Goal: Task Accomplishment & Management: Manage account settings

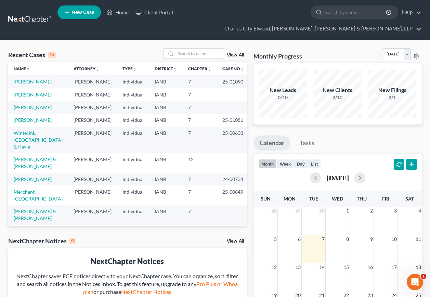
click at [29, 79] on link "[PERSON_NAME]" at bounding box center [33, 82] width 38 height 6
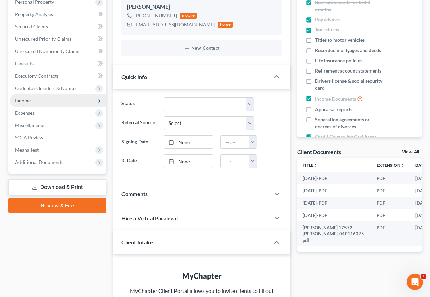
scroll to position [103, 0]
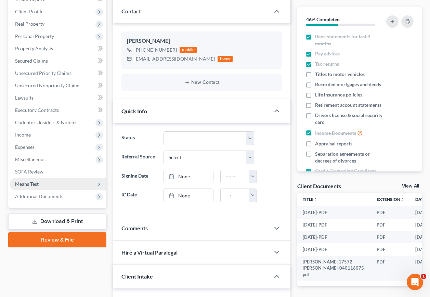
click at [34, 181] on span "Means Test" at bounding box center [27, 184] width 24 height 6
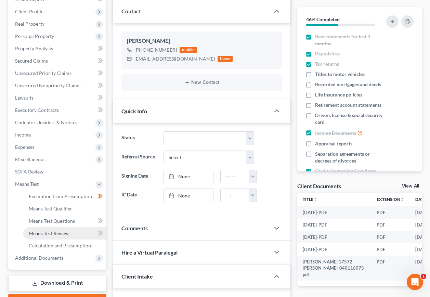
click at [69, 227] on link "Means Test Review" at bounding box center [64, 233] width 83 height 12
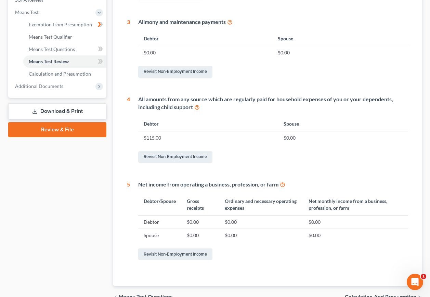
scroll to position [299, 0]
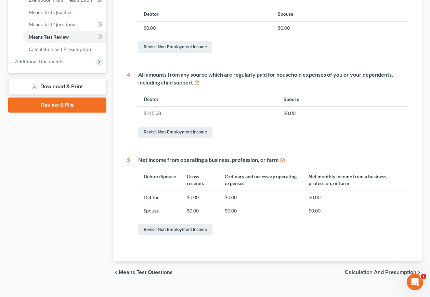
click at [382, 270] on span "Calculation and Presumption" at bounding box center [380, 272] width 71 height 5
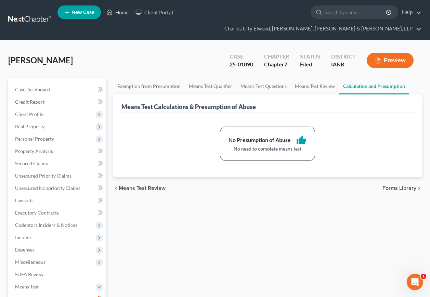
click at [393, 53] on button "Preview" at bounding box center [390, 60] width 47 height 15
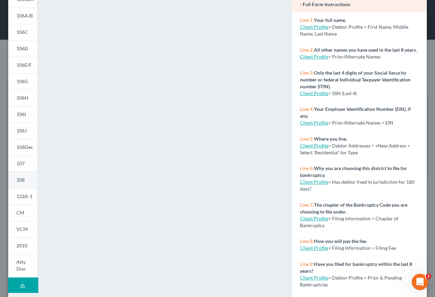
scroll to position [82, 0]
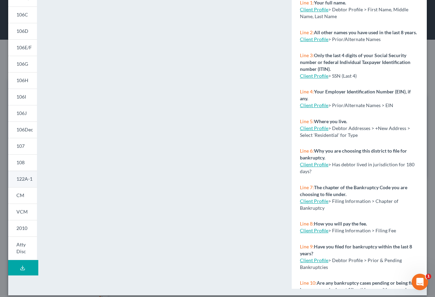
click at [21, 179] on span "122A-1" at bounding box center [24, 179] width 16 height 6
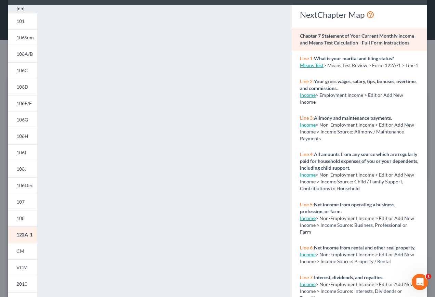
scroll to position [0, 0]
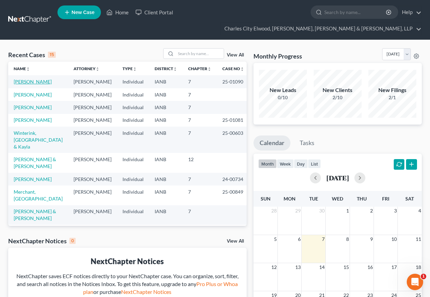
click at [36, 79] on link "[PERSON_NAME]" at bounding box center [33, 82] width 38 height 6
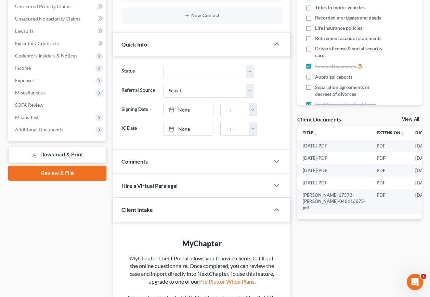
scroll to position [171, 0]
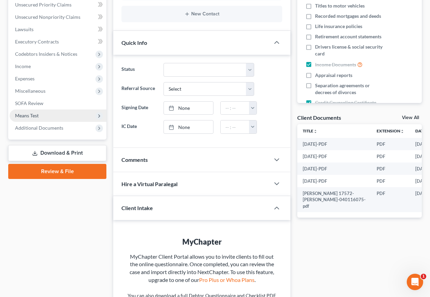
click at [26, 113] on span "Means Test" at bounding box center [27, 116] width 24 height 6
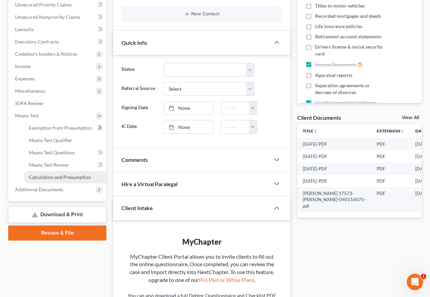
click at [40, 174] on span "Calculation and Presumption" at bounding box center [60, 177] width 62 height 6
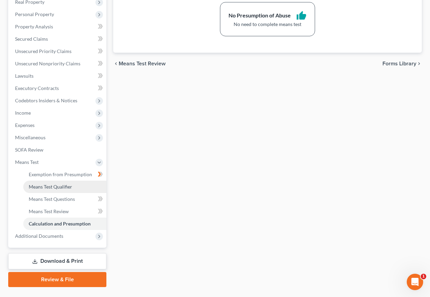
scroll to position [128, 0]
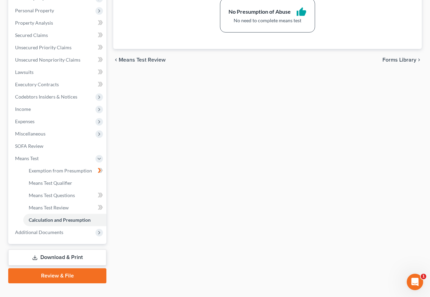
click at [51, 249] on link "Download & Print" at bounding box center [57, 257] width 98 height 16
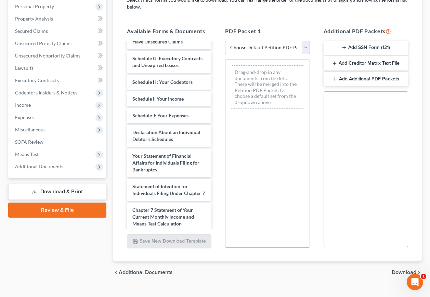
scroll to position [336, 0]
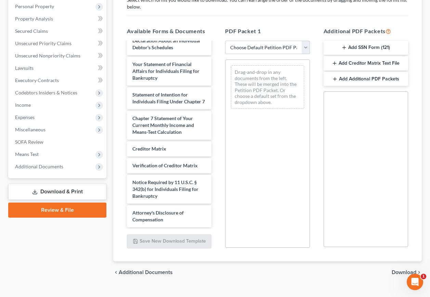
click at [412, 270] on span "Download" at bounding box center [404, 272] width 25 height 5
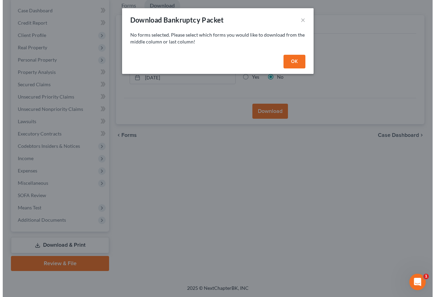
scroll to position [67, 0]
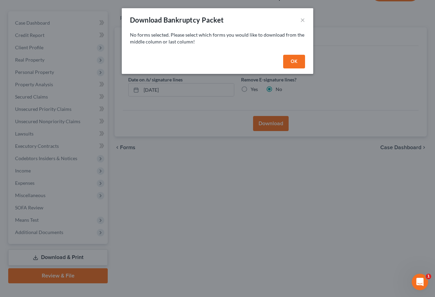
click at [295, 60] on button "OK" at bounding box center [294, 62] width 22 height 14
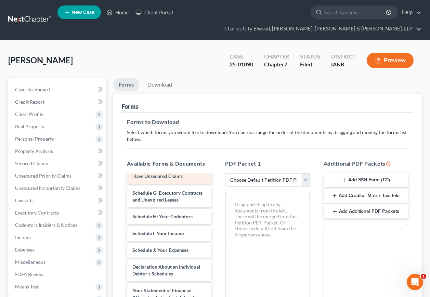
scroll to position [239, 0]
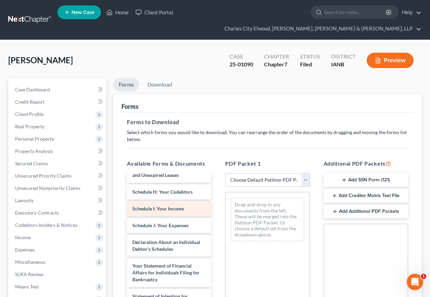
click at [166, 218] on div "2025-08-01-PDF 2025-08-15-PDF 2025-08-29-PDF 2025-09-12-PDF Steffen, Beth 17572…" at bounding box center [168, 181] width 95 height 493
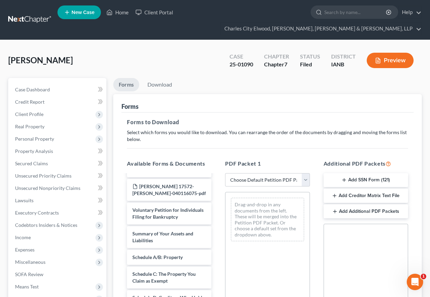
scroll to position [0, 0]
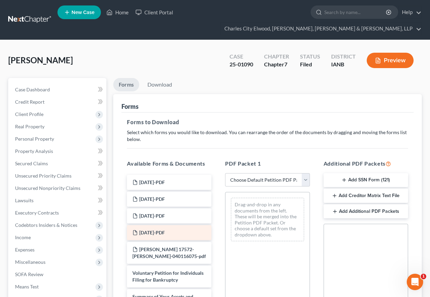
click at [148, 230] on span "[DATE]-PDF" at bounding box center [152, 233] width 26 height 6
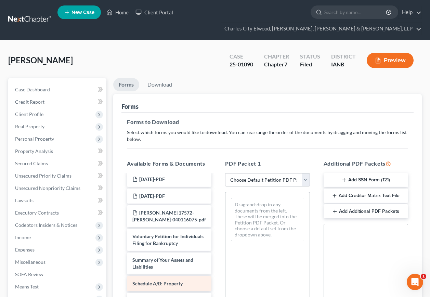
scroll to position [34, 0]
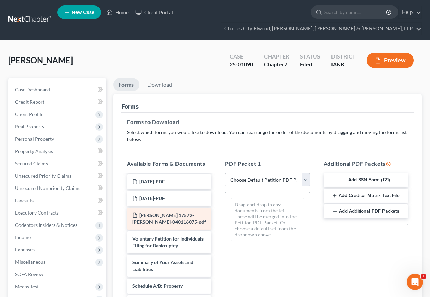
click at [153, 212] on span "[PERSON_NAME] 17572-[PERSON_NAME]-040116075-pdf" at bounding box center [169, 218] width 74 height 13
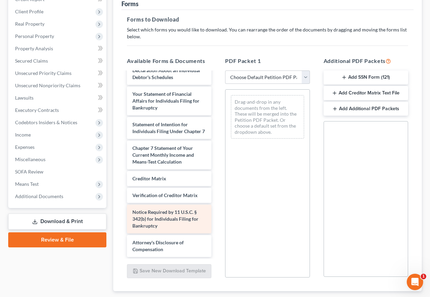
scroll to position [132, 0]
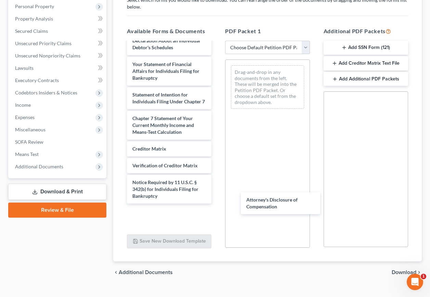
drag, startPoint x: 147, startPoint y: 201, endPoint x: 256, endPoint y: 202, distance: 108.8
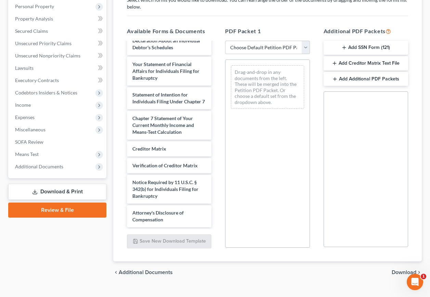
click at [74, 184] on link "Download & Print" at bounding box center [57, 192] width 98 height 16
click at [62, 202] on link "Review & File" at bounding box center [57, 209] width 98 height 15
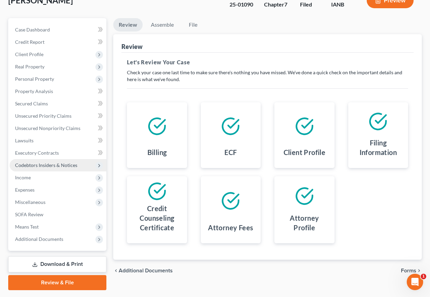
scroll to position [67, 0]
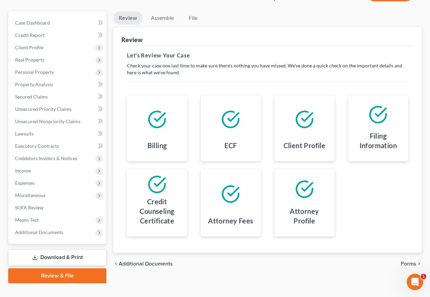
click at [83, 268] on link "Review & File" at bounding box center [57, 275] width 98 height 15
click at [75, 268] on link "Review & File" at bounding box center [57, 275] width 98 height 15
click at [411, 261] on span "Forms" at bounding box center [408, 263] width 15 height 5
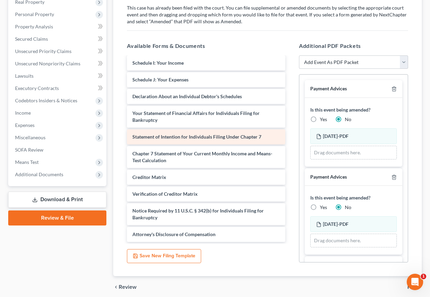
scroll to position [135, 0]
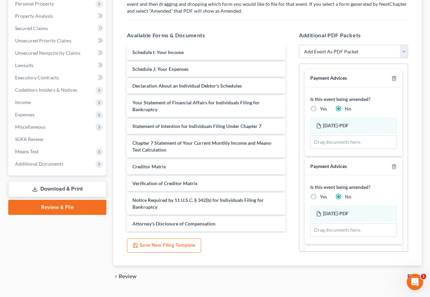
click at [320, 105] on label "Yes" at bounding box center [323, 108] width 7 height 7
click at [323, 105] on input "Yes" at bounding box center [325, 107] width 4 height 4
radio input "true"
click at [345, 105] on label "No" at bounding box center [348, 108] width 6 height 7
click at [348, 105] on input "No" at bounding box center [350, 107] width 4 height 4
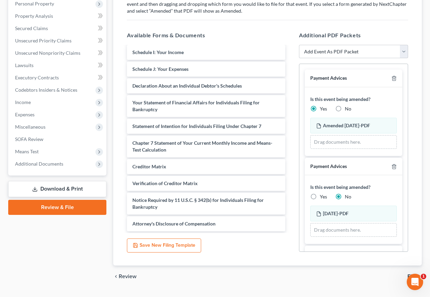
radio input "true"
radio input "false"
click at [330, 122] on span "[DATE]-PDF" at bounding box center [336, 125] width 26 height 6
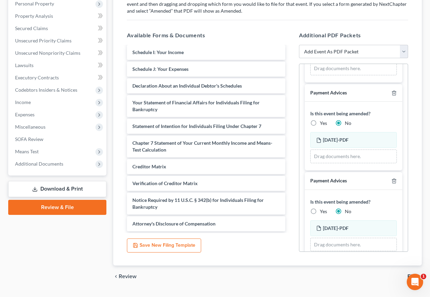
scroll to position [174, 0]
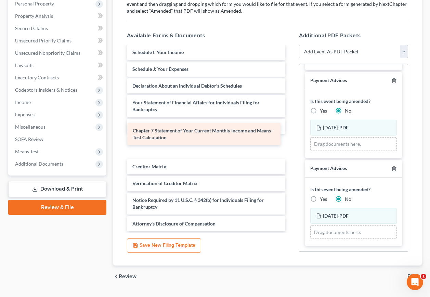
click at [179, 136] on div "Chapter 7 Statement of Your Current Monthly Income and Means-Test Calculation V…" at bounding box center [205, 71] width 169 height 321
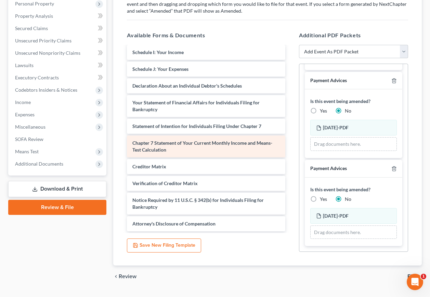
click at [183, 136] on div "Voluntary Petition for Individuals Filing for Bankruptcy Summary of Your Assets…" at bounding box center [205, 71] width 169 height 321
click at [159, 140] on span "Chapter 7 Statement of Your Current Monthly Income and Means-Test Calculation" at bounding box center [202, 146] width 140 height 13
click at [157, 134] on div "Voluntary Petition for Individuals Filing for Bankruptcy Summary of Your Assets…" at bounding box center [205, 71] width 169 height 321
click at [157, 135] on div "Chapter 7 Statement of Your Current Monthly Income and Means-Test Calculation" at bounding box center [206, 146] width 158 height 22
click at [224, 140] on span "Chapter 7 Statement of Your Current Monthly Income and Means-Test Calculation" at bounding box center [202, 146] width 140 height 13
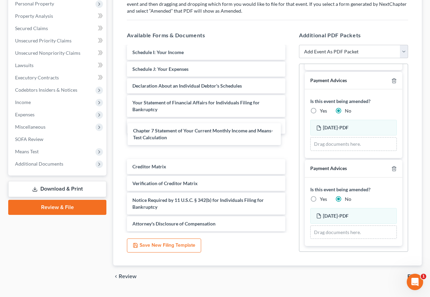
click at [147, 134] on div "Chapter 7 Statement of Your Current Monthly Income and Means-Test Calculation V…" at bounding box center [205, 71] width 169 height 321
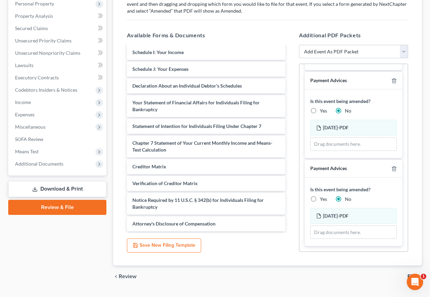
click at [177, 238] on button "Save New Filing Template" at bounding box center [164, 245] width 74 height 14
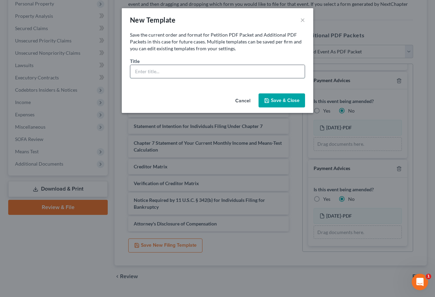
click at [170, 71] on input "text" at bounding box center [217, 71] width 174 height 13
type input "2025-10-07"
click at [287, 100] on button "Save & Close" at bounding box center [282, 100] width 47 height 14
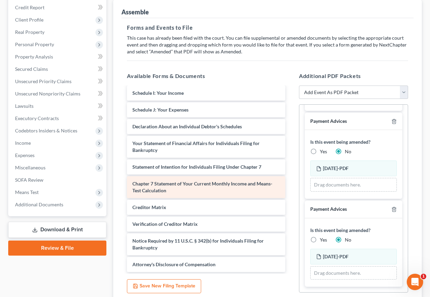
scroll to position [139, 0]
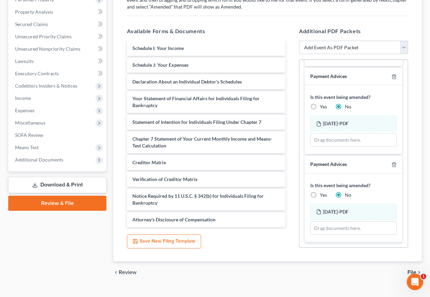
click at [403, 41] on select "Add Event As PDF Packet Amend Amend Plan Amended Application Amended List of Cr…" at bounding box center [353, 48] width 109 height 14
select select "0"
click at [299, 41] on select "Add Event As PDF Packet Amend Amend Plan Amended Application Amended List of Cr…" at bounding box center [353, 48] width 109 height 14
select select
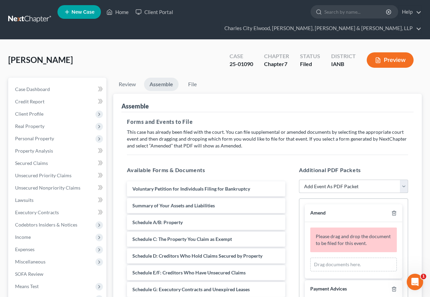
scroll to position [0, 0]
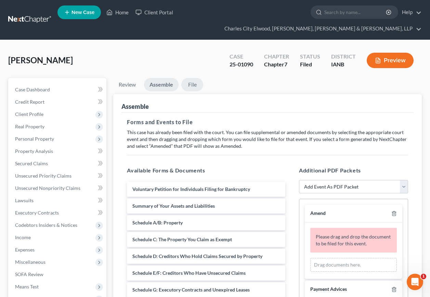
click at [194, 78] on link "File" at bounding box center [192, 84] width 22 height 13
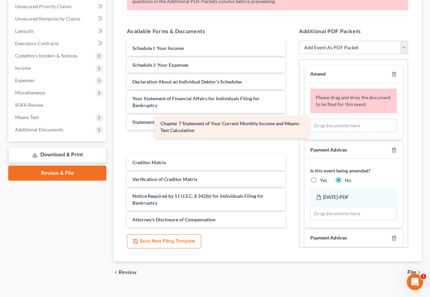
scroll to position [112, 0]
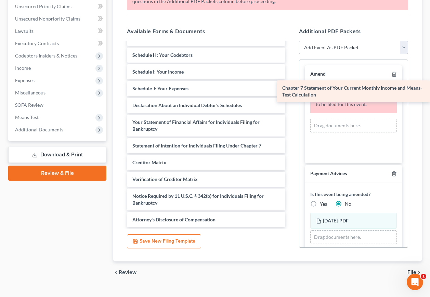
drag, startPoint x: 228, startPoint y: 136, endPoint x: 379, endPoint y: 97, distance: 155.7
click at [291, 97] on div "Chapter 7 Statement of Your Current Monthly Income and Means-Test Calculation V…" at bounding box center [205, 78] width 169 height 297
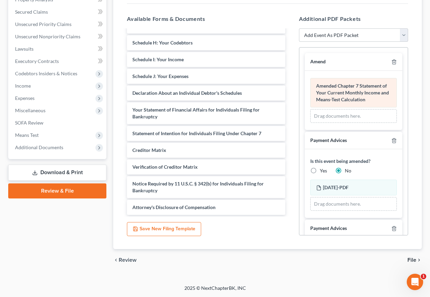
scroll to position [139, 0]
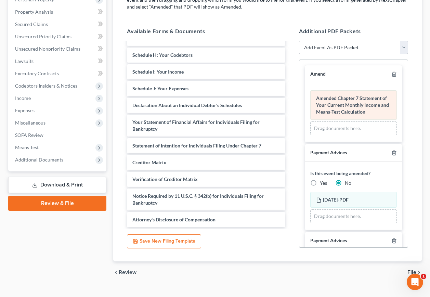
click at [354, 99] on span "Amended Chapter 7 Statement of Your Current Monthly Income and Means-Test Calcu…" at bounding box center [352, 104] width 73 height 19
click at [355, 99] on div "Chapter 7 Statement of Your Current Monthly Income and Means-Test Calculation A…" at bounding box center [353, 112] width 87 height 45
click at [354, 100] on span "Amended Chapter 7 Statement of Your Current Monthly Income and Means-Test Calcu…" at bounding box center [352, 104] width 73 height 19
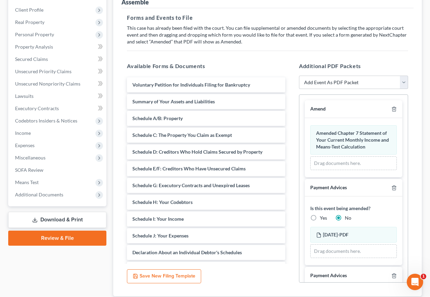
scroll to position [137, 0]
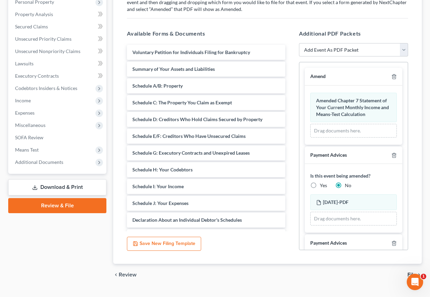
click at [189, 237] on button "Save New Filing Template" at bounding box center [164, 244] width 74 height 14
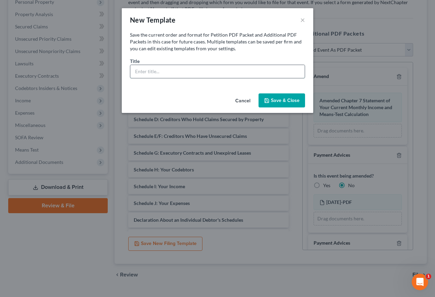
click at [162, 75] on input "text" at bounding box center [217, 71] width 174 height 13
type input "2025-10-07 Amended Means Test"
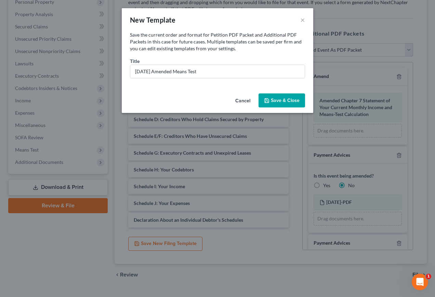
click at [286, 105] on button "Save & Close" at bounding box center [282, 100] width 47 height 14
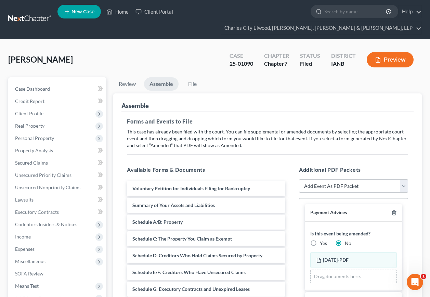
scroll to position [0, 0]
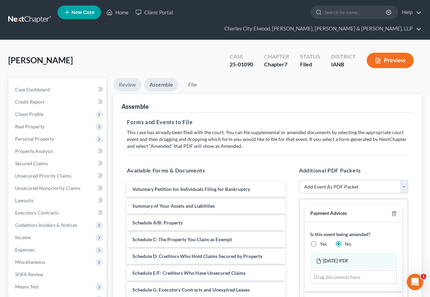
click at [122, 78] on link "Review" at bounding box center [127, 84] width 28 height 13
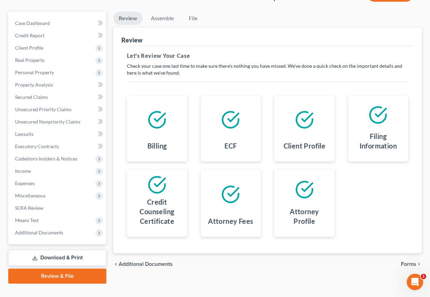
scroll to position [67, 0]
click at [380, 131] on h4 "Filing Information" at bounding box center [378, 140] width 49 height 19
click at [377, 112] on div at bounding box center [378, 114] width 49 height 27
click at [405, 261] on span "Forms" at bounding box center [408, 263] width 15 height 5
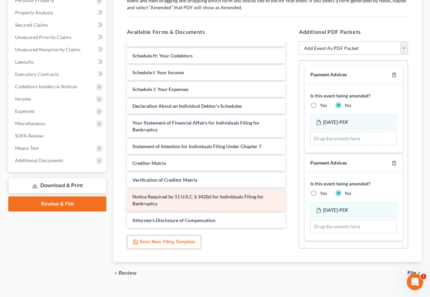
scroll to position [139, 0]
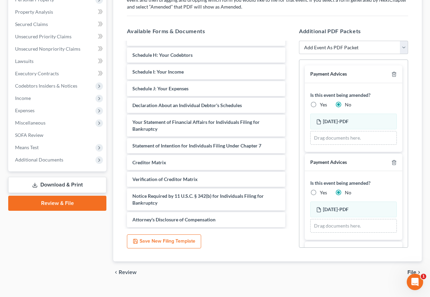
click at [46, 196] on link "Review & File" at bounding box center [57, 203] width 98 height 15
click at [30, 141] on span "Means Test" at bounding box center [58, 147] width 97 height 12
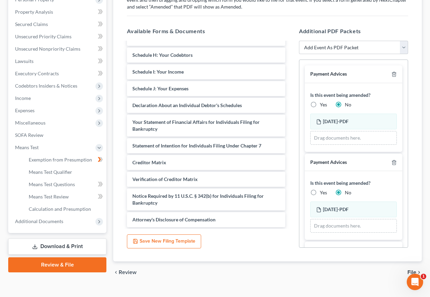
click at [61, 257] on link "Review & File" at bounding box center [57, 264] width 98 height 15
click at [36, 144] on span "Means Test" at bounding box center [27, 147] width 24 height 6
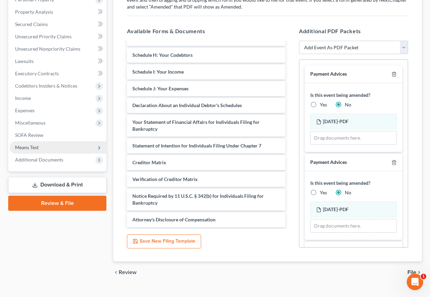
click at [35, 144] on span "Means Test" at bounding box center [27, 147] width 24 height 6
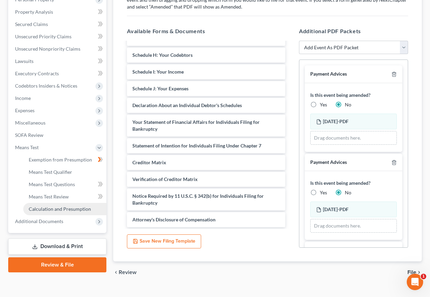
click at [49, 206] on span "Calculation and Presumption" at bounding box center [60, 209] width 62 height 6
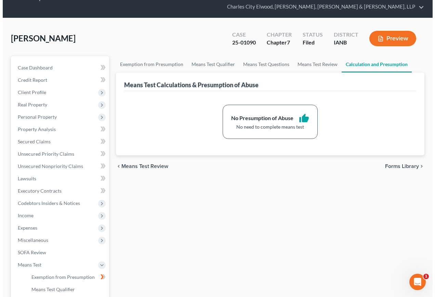
scroll to position [34, 0]
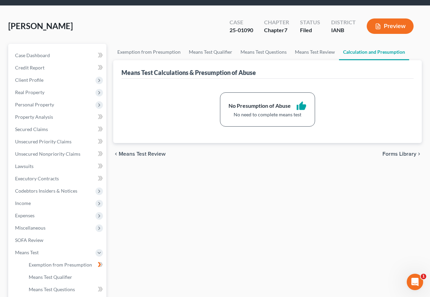
click at [386, 18] on button "Preview" at bounding box center [390, 25] width 47 height 15
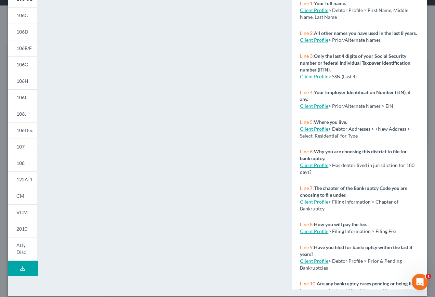
scroll to position [89, 0]
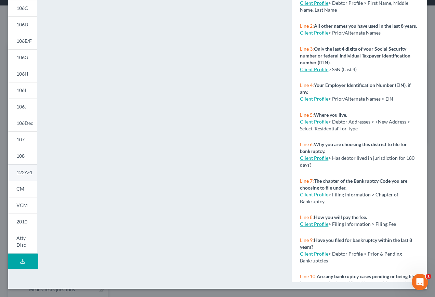
click at [24, 172] on span "122A-1" at bounding box center [24, 172] width 16 height 6
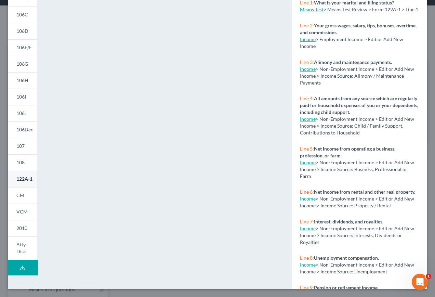
scroll to position [82, 0]
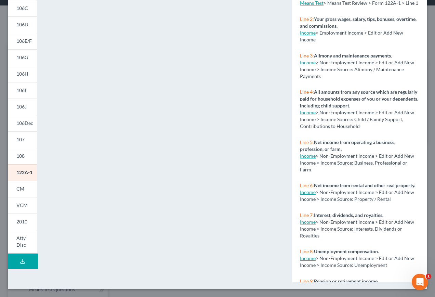
click at [20, 266] on button "Download Draft" at bounding box center [23, 260] width 30 height 15
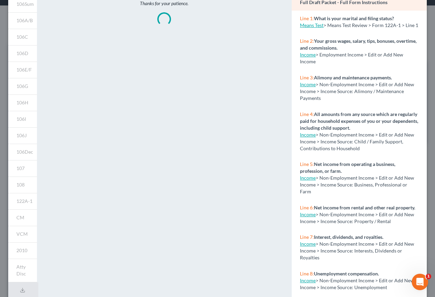
scroll to position [48, 0]
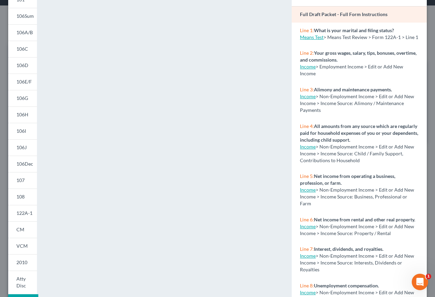
drag, startPoint x: 30, startPoint y: 295, endPoint x: 45, endPoint y: 292, distance: 15.6
click at [45, 292] on div "101 106Sum 106A/B 106C 106D 106E/F 106G 106H 106I 106J 106Dec 107 108 122A-1 CM…" at bounding box center [218, 156] width 426 height 346
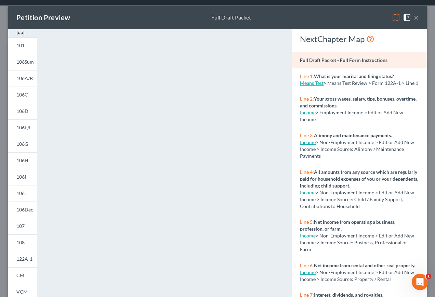
scroll to position [0, 0]
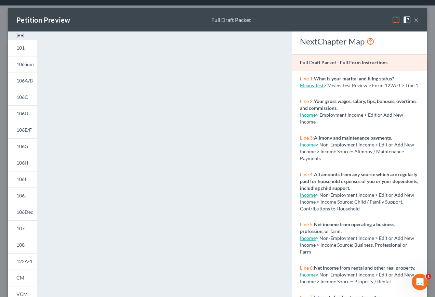
click at [21, 36] on img at bounding box center [20, 35] width 8 height 8
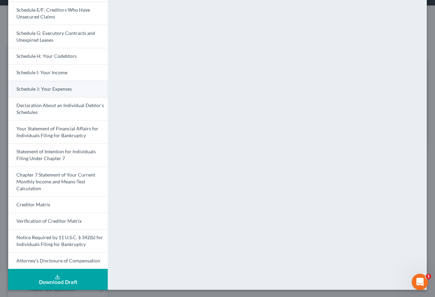
scroll to position [141, 0]
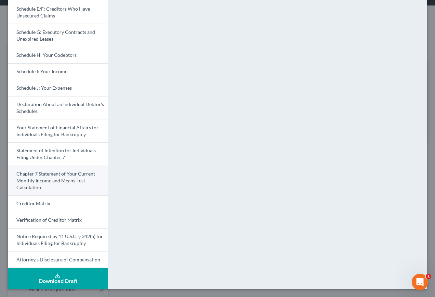
click at [52, 172] on span "Chapter 7 Statement of Your Current Monthly Income and Means-Test Calculation" at bounding box center [55, 180] width 79 height 19
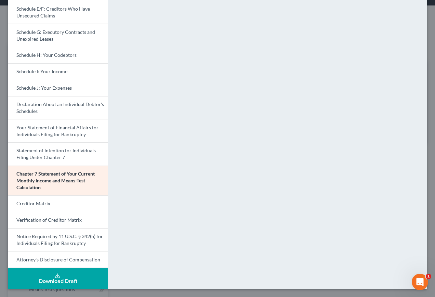
click at [63, 277] on button "Download Draft" at bounding box center [58, 278] width 100 height 21
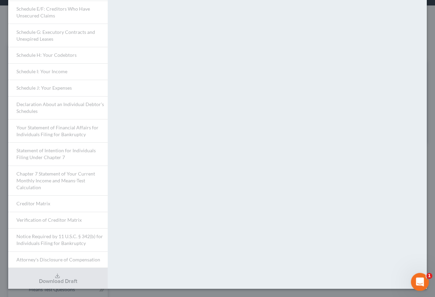
click at [415, 280] on icon "Open Intercom Messenger" at bounding box center [419, 280] width 11 height 11
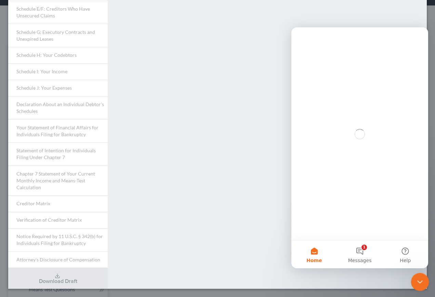
scroll to position [0, 0]
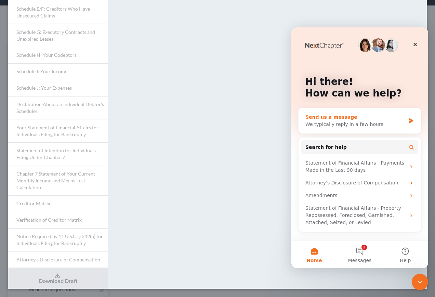
click at [338, 118] on div "Send us a message" at bounding box center [355, 117] width 100 height 7
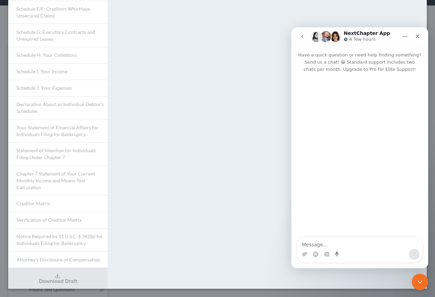
click at [322, 243] on textarea "Message…" at bounding box center [359, 243] width 125 height 12
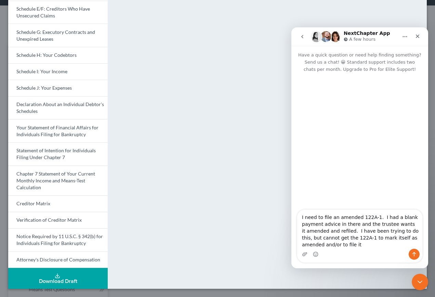
type textarea "I need to file an amended 122A-1. I had a blank payment advice in there and the…"
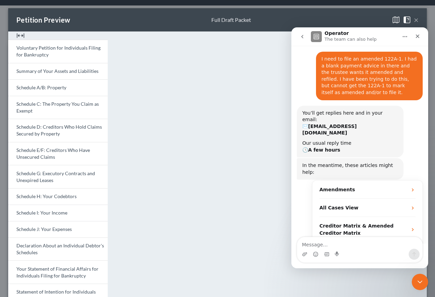
scroll to position [39, 0]
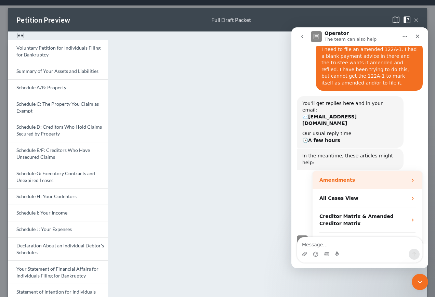
click at [386, 176] on div "Amendments" at bounding box center [363, 179] width 88 height 7
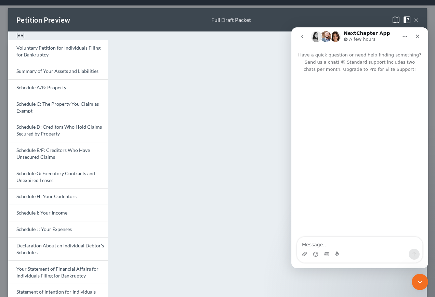
scroll to position [0, 0]
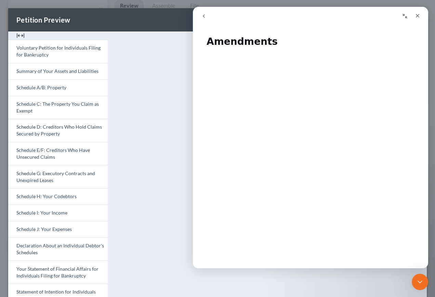
scroll to position [67, 0]
click at [202, 15] on icon "go back" at bounding box center [203, 15] width 5 height 5
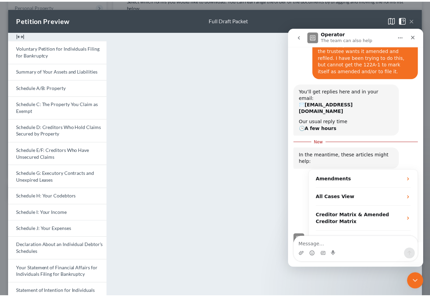
scroll to position [0, 0]
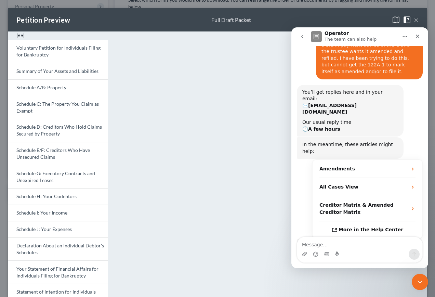
click at [414, 19] on button "×" at bounding box center [416, 20] width 5 height 8
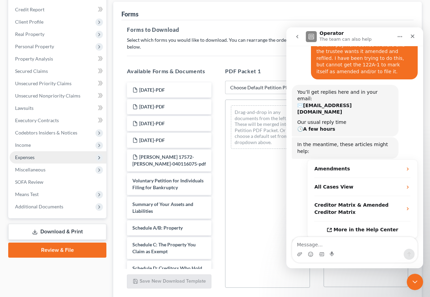
scroll to position [98, 0]
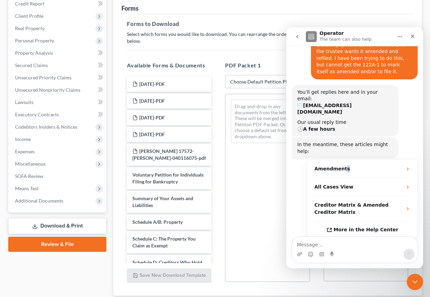
click at [343, 166] on strong "Amendments" at bounding box center [332, 168] width 36 height 5
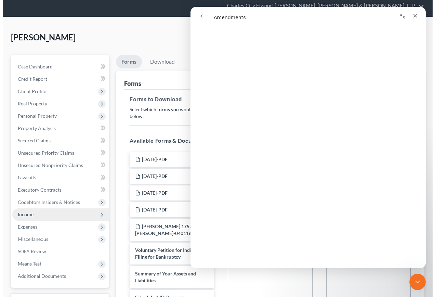
scroll to position [0, 0]
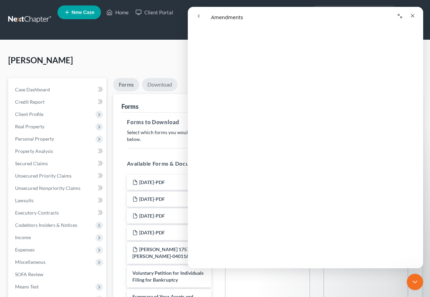
click at [160, 78] on link "Download" at bounding box center [160, 84] width 36 height 13
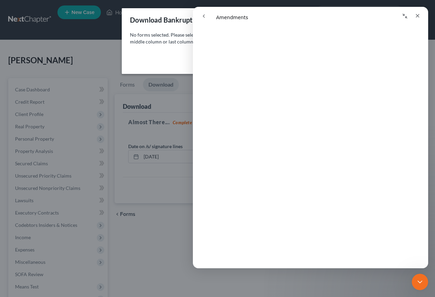
drag, startPoint x: 330, startPoint y: 13, endPoint x: 405, endPoint y: 15, distance: 74.9
click at [405, 15] on div "Intercom messenger" at bounding box center [368, 16] width 110 height 13
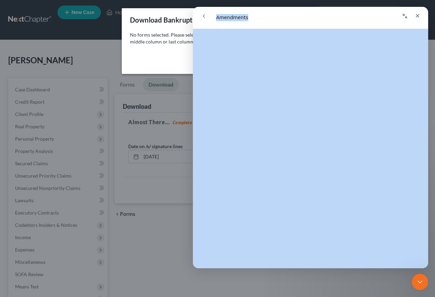
drag, startPoint x: 328, startPoint y: 13, endPoint x: 328, endPoint y: 30, distance: 16.8
click at [328, 30] on div "Amendments Amendments Did this answer your question? 😞 😐 😃 Open in help center" at bounding box center [310, 137] width 235 height 261
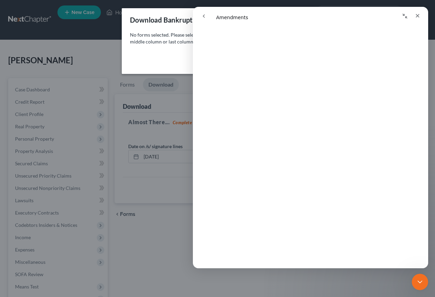
drag, startPoint x: 328, startPoint y: 30, endPoint x: 309, endPoint y: 21, distance: 20.7
click at [309, 21] on div "Intercom messenger" at bounding box center [310, 16] width 226 height 13
click at [404, 15] on icon "Collapse window" at bounding box center [405, 16] width 5 height 5
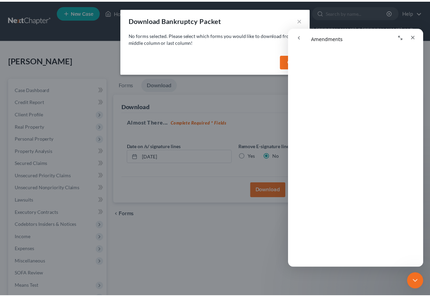
scroll to position [169, 0]
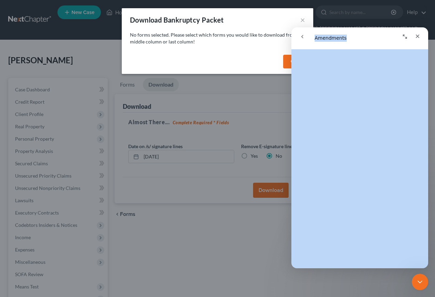
drag, startPoint x: 371, startPoint y: 31, endPoint x: 374, endPoint y: 68, distance: 37.1
click at [374, 68] on div "Amendments Amendments Did this answer your question? 😞 😐 😃 Open in help center" at bounding box center [359, 147] width 137 height 241
drag, startPoint x: 374, startPoint y: 68, endPoint x: 366, endPoint y: 37, distance: 32.0
click at [366, 37] on div "Intercom messenger" at bounding box center [393, 36] width 61 height 13
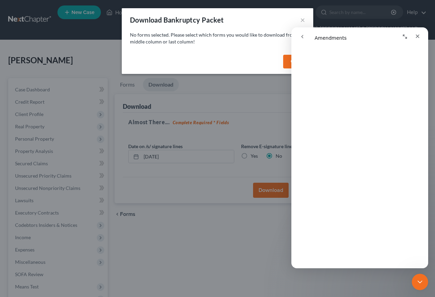
click at [286, 58] on button "OK" at bounding box center [294, 62] width 22 height 14
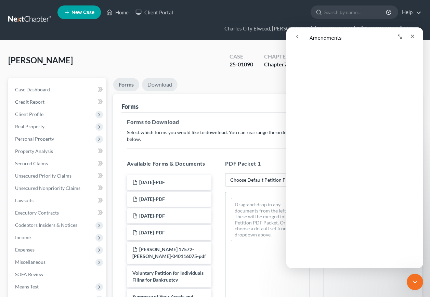
click at [169, 78] on link "Download" at bounding box center [160, 84] width 36 height 13
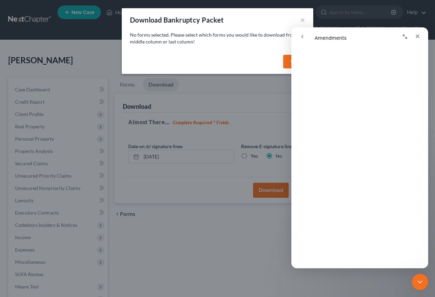
click at [286, 61] on button "OK" at bounding box center [294, 62] width 22 height 14
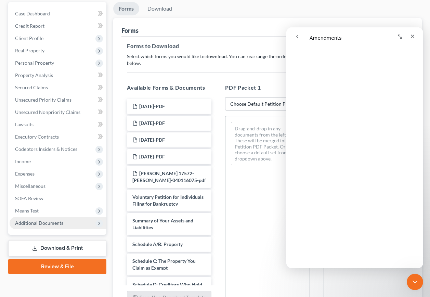
scroll to position [132, 0]
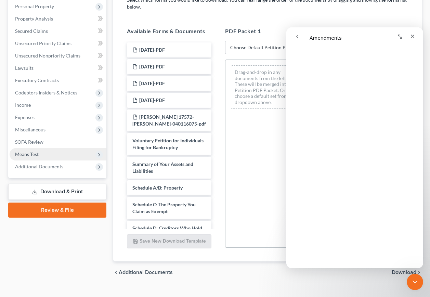
click at [40, 148] on span "Means Test" at bounding box center [58, 154] width 97 height 12
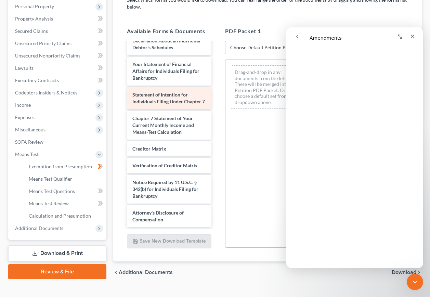
scroll to position [336, 0]
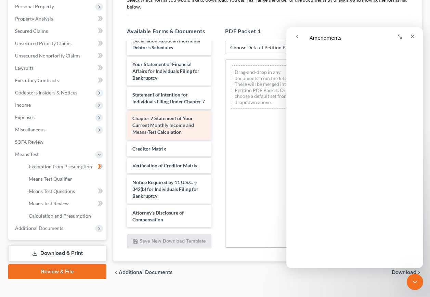
click at [167, 115] on span "Chapter 7 Statement of Your Current Monthly Income and Means-Test Calculation" at bounding box center [163, 124] width 62 height 19
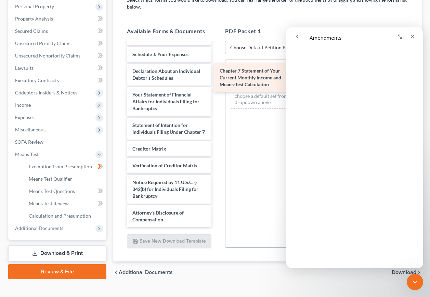
scroll to position [305, 0]
drag, startPoint x: 157, startPoint y: 115, endPoint x: 254, endPoint y: 75, distance: 105.2
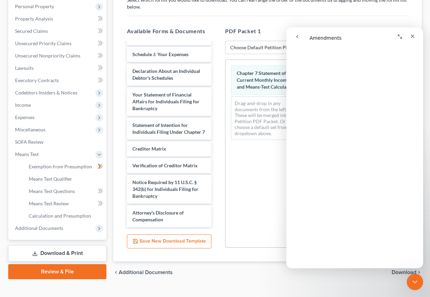
drag, startPoint x: 365, startPoint y: 31, endPoint x: 368, endPoint y: 35, distance: 5.1
click at [368, 36] on div "Intercom messenger" at bounding box center [387, 36] width 61 height 13
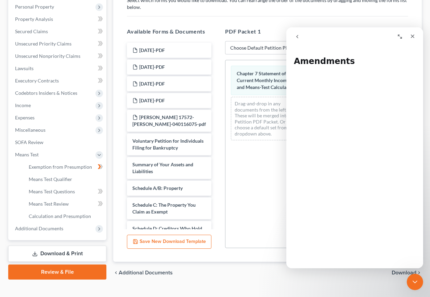
scroll to position [98, 0]
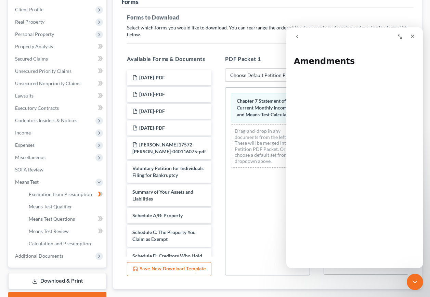
click at [253, 34] on div "Forms to Download Select which forms you would like to download. You can rearra…" at bounding box center [267, 149] width 292 height 282
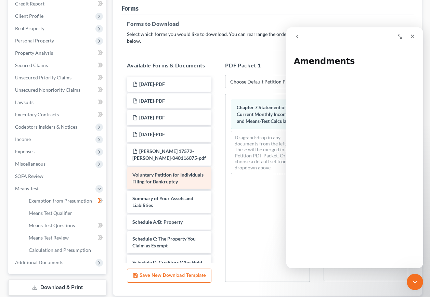
click at [160, 172] on span "Voluntary Petition for Individuals Filing for Bankruptcy" at bounding box center [167, 178] width 71 height 13
click at [298, 34] on icon "go back" at bounding box center [297, 36] width 5 height 5
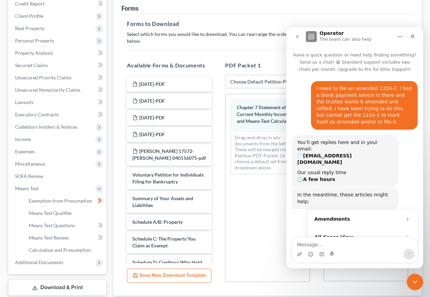
scroll to position [93, 0]
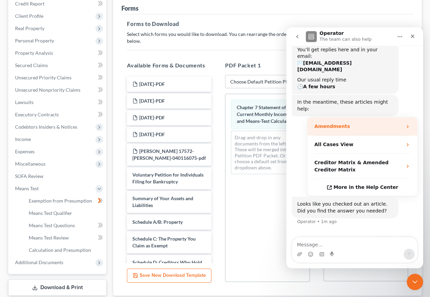
click at [346, 117] on div "Amendments" at bounding box center [363, 126] width 110 height 18
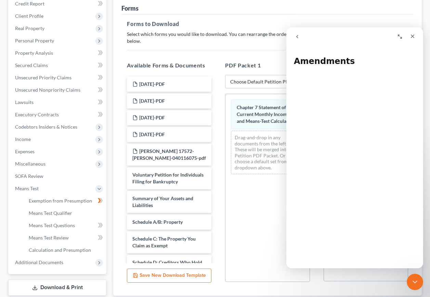
click at [400, 37] on icon "Expand window" at bounding box center [399, 36] width 5 height 5
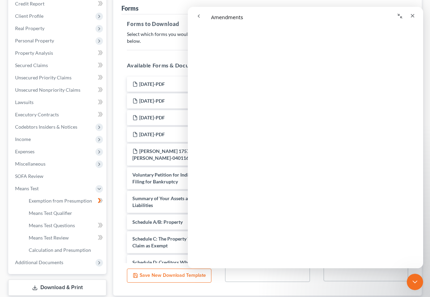
scroll to position [306, 0]
click at [413, 12] on div "Close" at bounding box center [412, 16] width 12 height 12
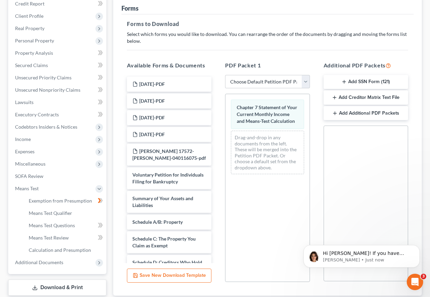
scroll to position [0, 0]
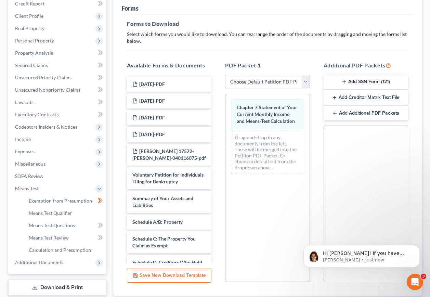
click at [308, 75] on select "Choose Default Petition PDF Packet Complete Bankruptcy Petition (all forms and …" at bounding box center [267, 82] width 84 height 14
select select "2"
click at [225, 75] on select "Choose Default Petition PDF Packet Complete Bankruptcy Petition (all forms and …" at bounding box center [267, 82] width 84 height 14
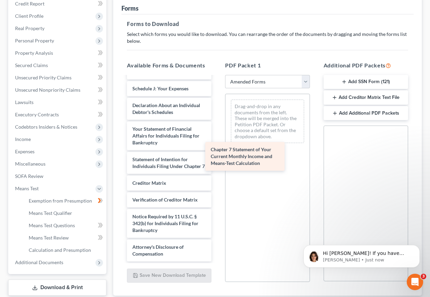
scroll to position [215, 0]
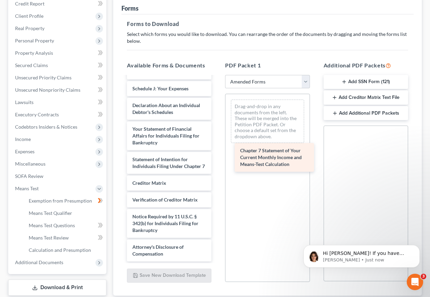
drag, startPoint x: 154, startPoint y: 149, endPoint x: 262, endPoint y: 154, distance: 107.8
click at [217, 154] on div "Chapter 7 Statement of Your Current Monthly Income and Means-Test Calculation V…" at bounding box center [168, 75] width 95 height 372
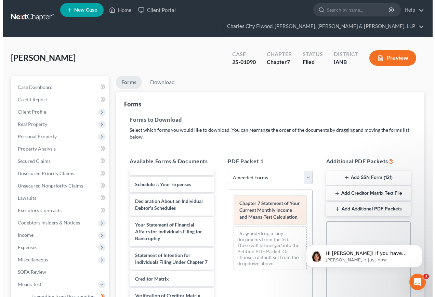
scroll to position [0, 0]
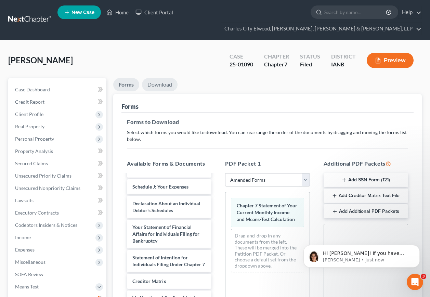
click at [159, 78] on link "Download" at bounding box center [160, 84] width 36 height 13
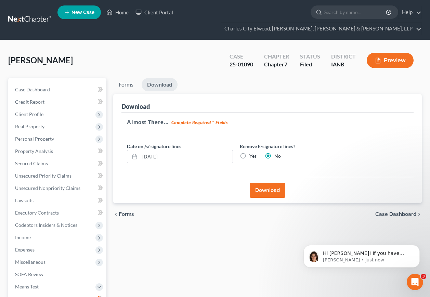
click at [276, 183] on button "Download" at bounding box center [268, 190] width 36 height 15
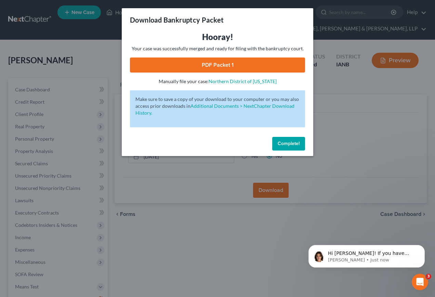
click at [286, 142] on span "Complete!" at bounding box center [289, 144] width 22 height 6
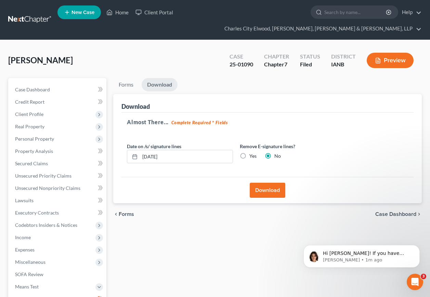
click at [277, 183] on button "Download" at bounding box center [268, 190] width 36 height 15
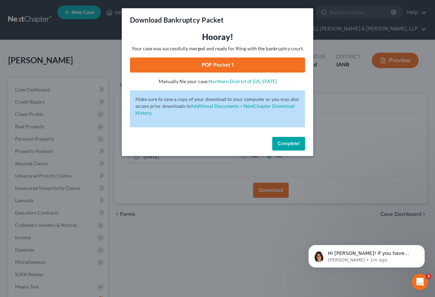
click at [220, 65] on link "PDF Packet 1" at bounding box center [217, 64] width 175 height 15
click at [358, 254] on span "Hi Judith! If you have made all needed changes, you can download this form as a…" at bounding box center [370, 269] width 85 height 39
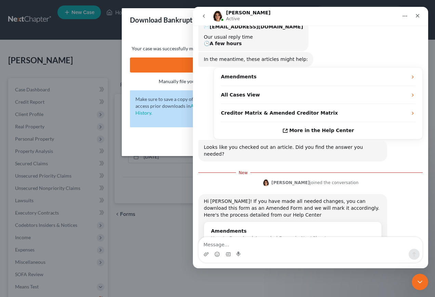
scroll to position [96, 0]
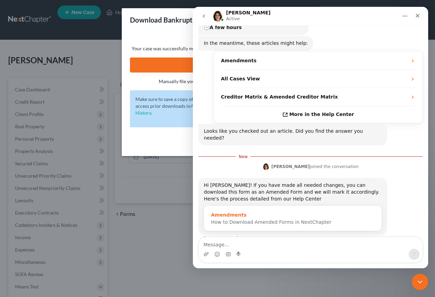
click at [243, 219] on span "How to Download Amended Forms in NextChapter" at bounding box center [271, 221] width 120 height 5
click at [223, 211] on div "Amendments" at bounding box center [293, 214] width 164 height 7
click at [287, 211] on div "Amendments" at bounding box center [293, 214] width 164 height 7
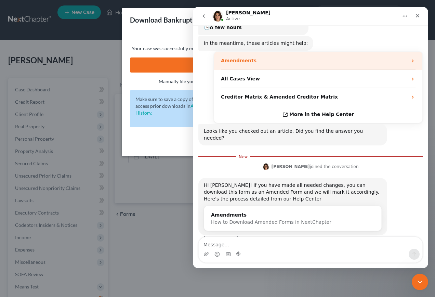
click at [262, 57] on div "Amendments" at bounding box center [314, 60] width 186 height 7
click at [263, 57] on div "Amendments" at bounding box center [314, 60] width 186 height 7
click at [242, 58] on strong "Amendments" at bounding box center [239, 60] width 36 height 5
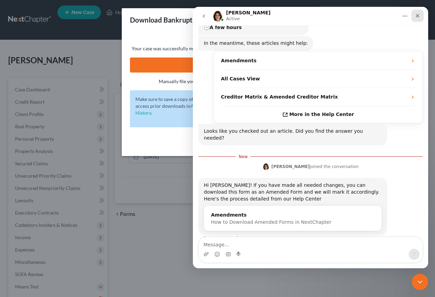
drag, startPoint x: 419, startPoint y: 14, endPoint x: 612, endPoint y: 22, distance: 193.7
click at [419, 14] on icon "Close" at bounding box center [418, 16] width 4 height 4
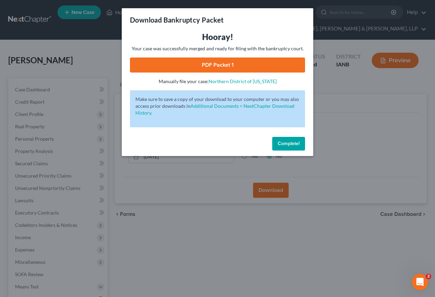
click at [286, 145] on span "Complete!" at bounding box center [289, 144] width 22 height 6
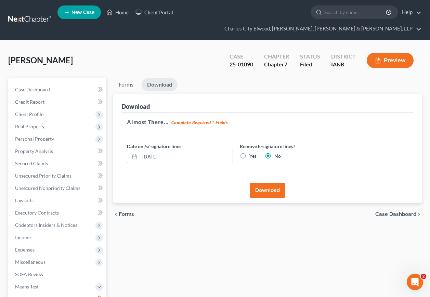
click at [271, 183] on button "Download" at bounding box center [268, 190] width 36 height 15
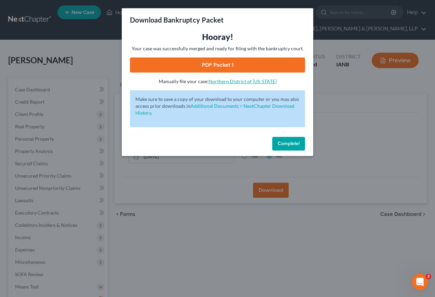
click at [231, 80] on link "Northern District of Iowa" at bounding box center [243, 81] width 68 height 6
